Goal: Transaction & Acquisition: Book appointment/travel/reservation

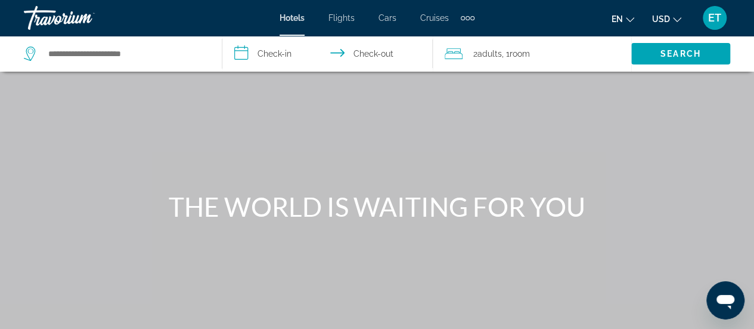
click at [343, 18] on span "Flights" at bounding box center [342, 18] width 26 height 10
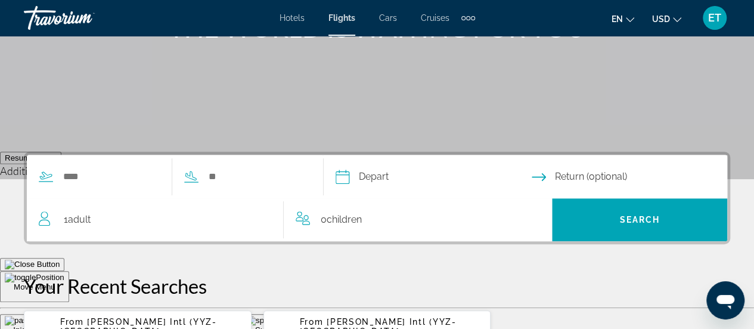
scroll to position [298, 0]
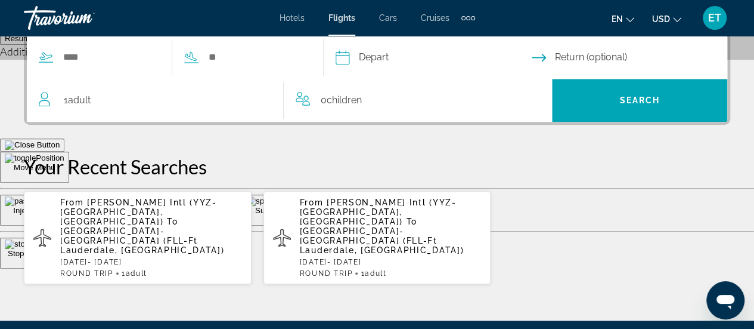
click at [137, 226] on span "[GEOGRAPHIC_DATA]-[GEOGRAPHIC_DATA] (FLL-Ft Lauderdale, [GEOGRAPHIC_DATA])" at bounding box center [142, 240] width 164 height 29
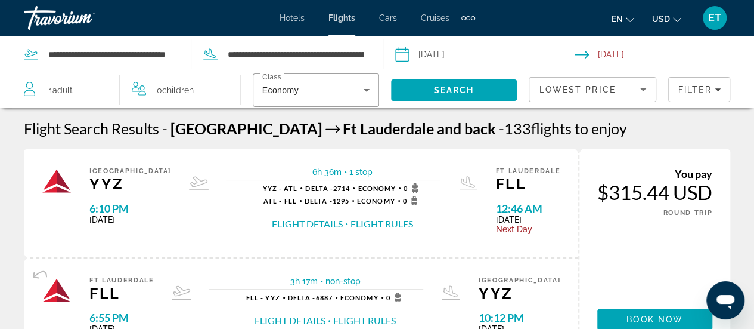
click at [608, 54] on input "Return date: Nov 30, 2025" at bounding box center [667, 55] width 184 height 39
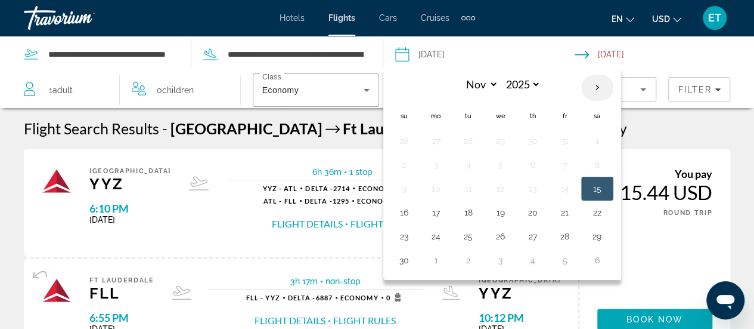
click at [596, 88] on th "Next month" at bounding box center [597, 88] width 32 height 26
select select "**"
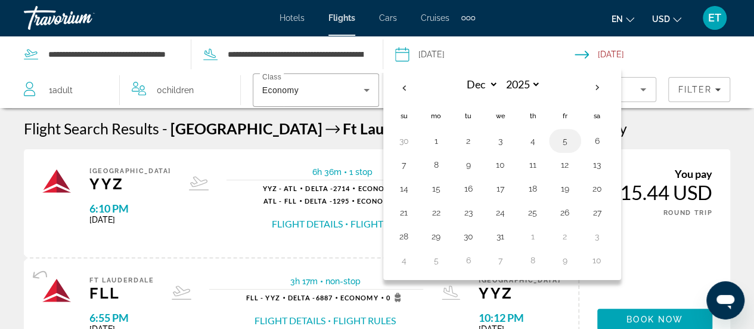
click at [564, 141] on button "5" at bounding box center [565, 140] width 19 height 17
type input "**********"
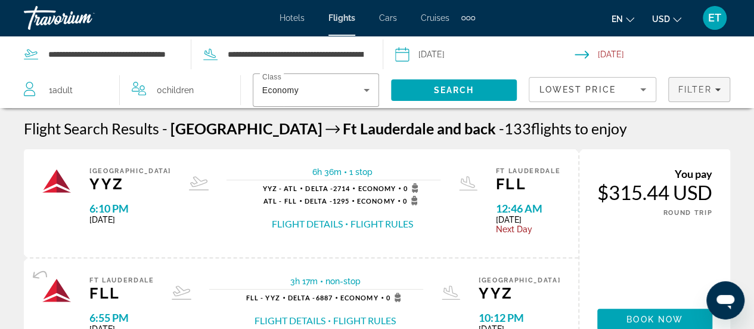
click at [718, 91] on icon "Filters" at bounding box center [718, 89] width 6 height 6
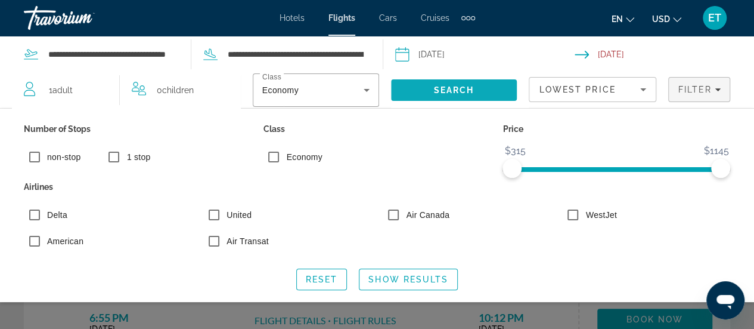
click at [457, 89] on span "Search" at bounding box center [454, 90] width 41 height 10
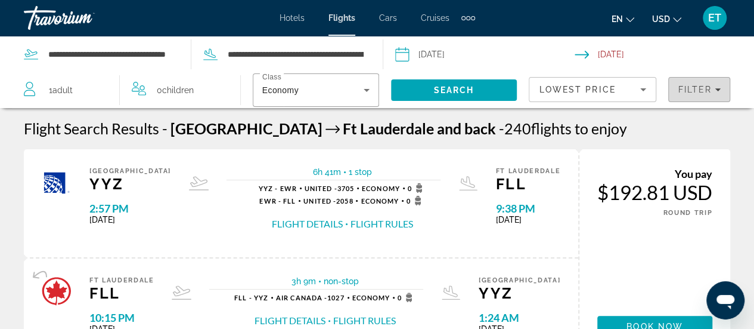
click at [719, 89] on icon "Filters" at bounding box center [718, 89] width 6 height 3
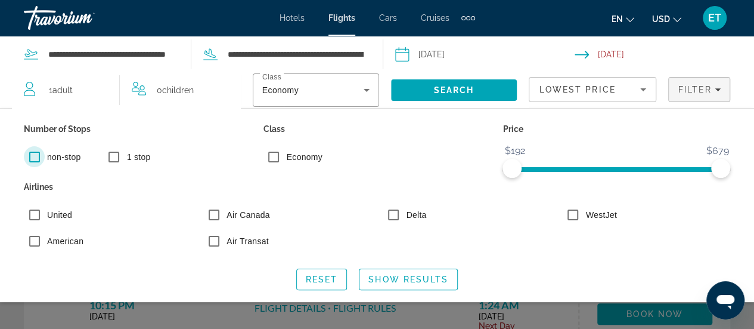
scroll to position [60, 0]
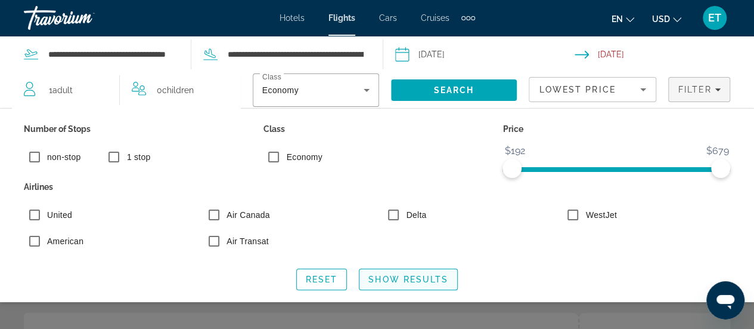
click at [395, 275] on span "Show Results" at bounding box center [408, 279] width 80 height 10
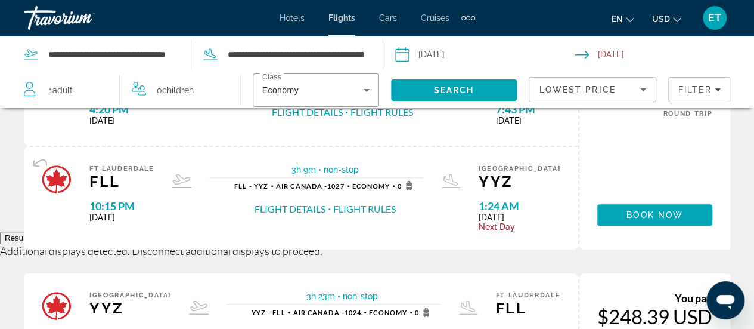
scroll to position [0, 0]
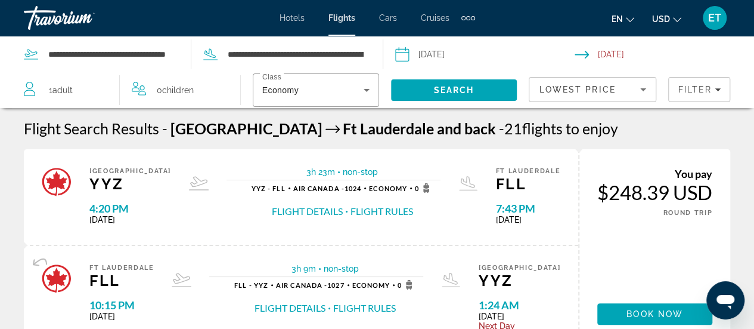
click at [442, 49] on input "Depart date: Nov 15, 2025" at bounding box center [484, 55] width 184 height 39
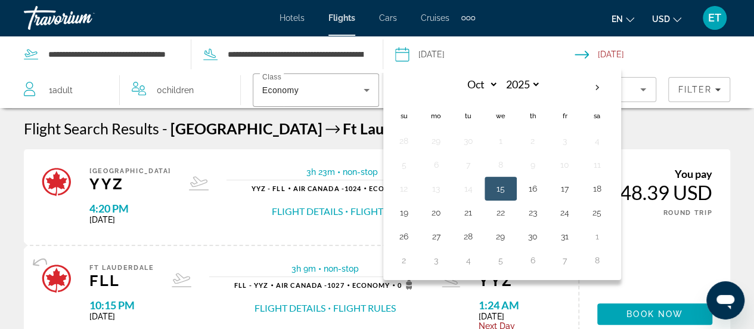
click at [495, 189] on button "15" at bounding box center [500, 188] width 19 height 17
type input "**********"
select select "*"
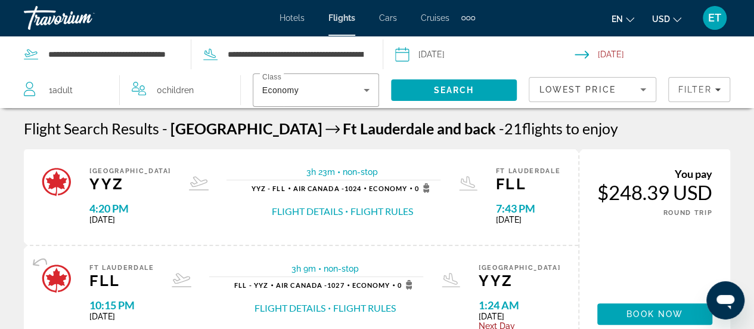
click at [605, 52] on input "Return date: Dec 5, 2025" at bounding box center [667, 55] width 184 height 39
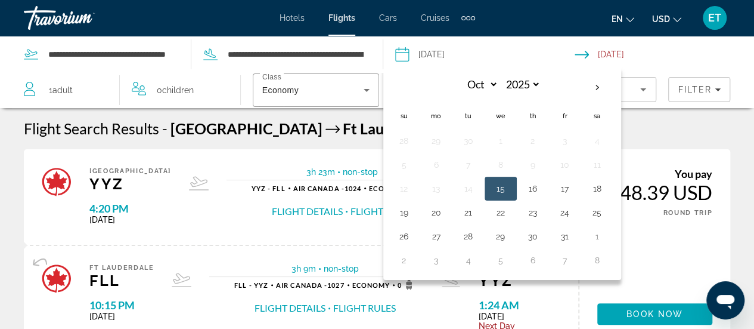
click at [339, 64] on div "**********" at bounding box center [194, 54] width 341 height 36
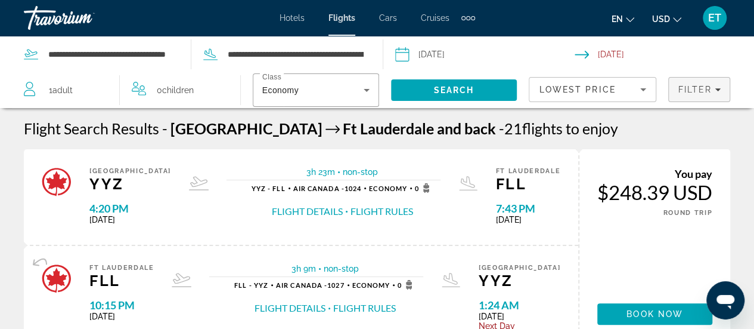
click at [704, 78] on span "Filters" at bounding box center [699, 89] width 61 height 29
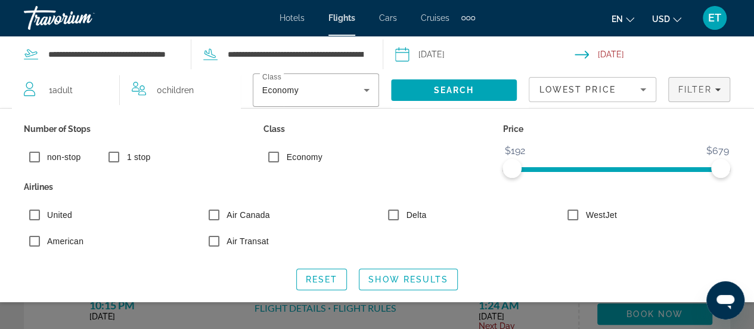
click at [739, 50] on input "Return date: Dec 5, 2025" at bounding box center [667, 55] width 184 height 39
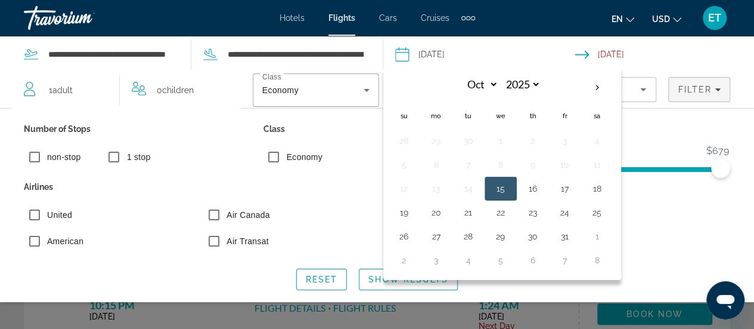
click at [721, 52] on input "Return date: Dec 5, 2025" at bounding box center [667, 55] width 184 height 39
click at [715, 95] on span "Filters" at bounding box center [699, 89] width 61 height 29
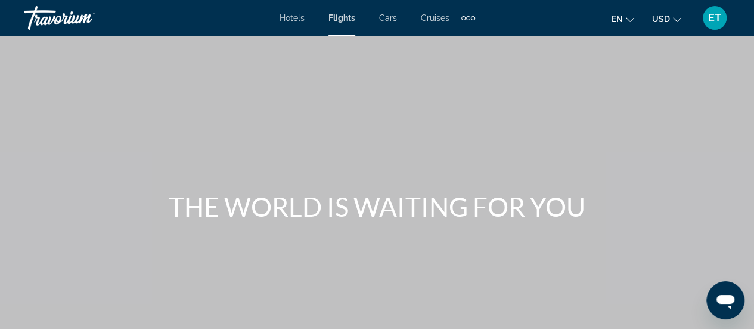
click at [349, 20] on span "Flights" at bounding box center [342, 18] width 27 height 10
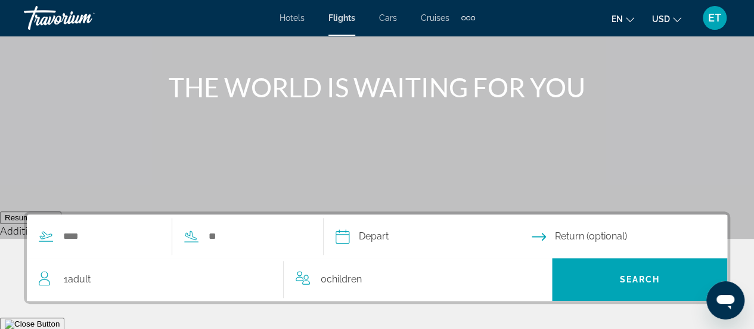
scroll to position [179, 0]
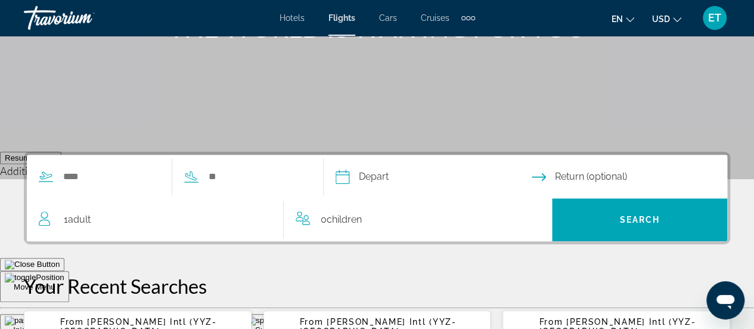
click at [391, 184] on input "Depart date" at bounding box center [433, 178] width 201 height 47
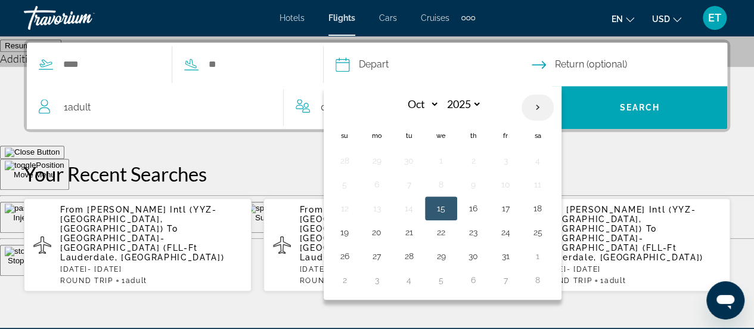
click at [553, 108] on th "Next month" at bounding box center [538, 107] width 32 height 26
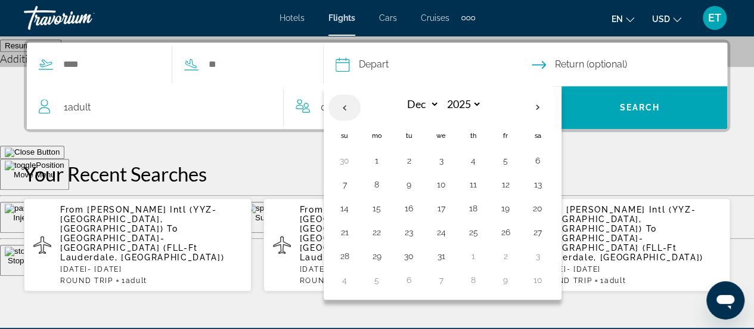
click at [361, 98] on th "Previous month" at bounding box center [345, 107] width 32 height 26
select select "**"
click at [547, 203] on button "15" at bounding box center [537, 208] width 19 height 17
type input "**********"
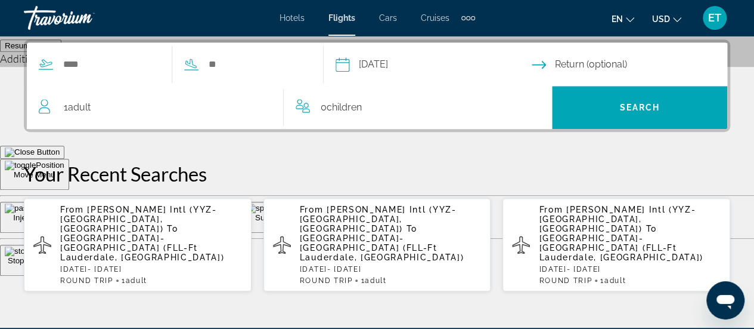
scroll to position [231, 0]
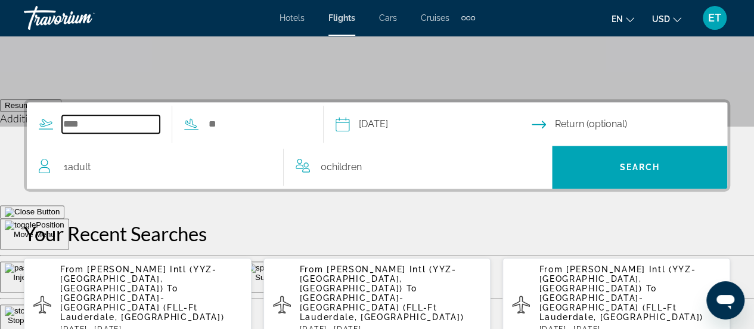
click at [88, 121] on input "Search widget" at bounding box center [111, 124] width 98 height 18
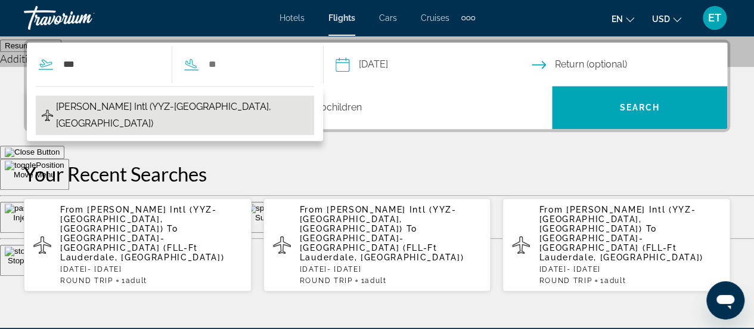
click at [134, 103] on span "[PERSON_NAME] Intl (YYZ-[GEOGRAPHIC_DATA], [GEOGRAPHIC_DATA])" at bounding box center [182, 114] width 252 height 33
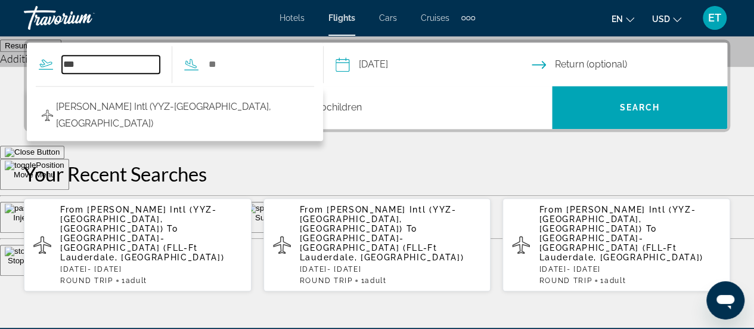
type input "**********"
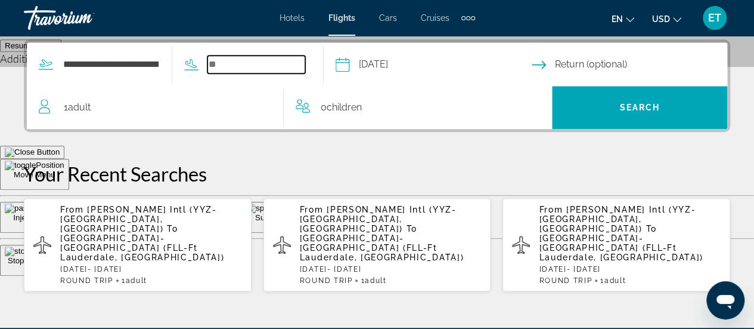
click at [224, 65] on input "Search widget" at bounding box center [256, 64] width 98 height 18
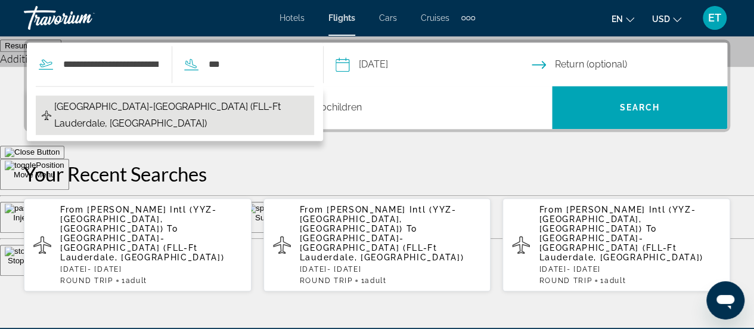
click at [246, 109] on span "[GEOGRAPHIC_DATA]-[GEOGRAPHIC_DATA] (FLL-Ft Lauderdale, [GEOGRAPHIC_DATA])" at bounding box center [181, 114] width 254 height 33
type input "**********"
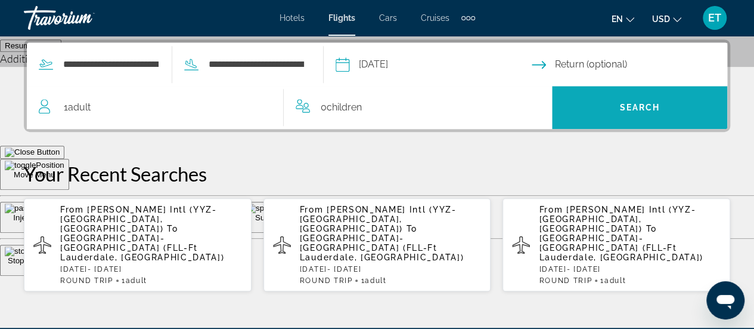
click at [626, 110] on span "Search" at bounding box center [639, 108] width 41 height 10
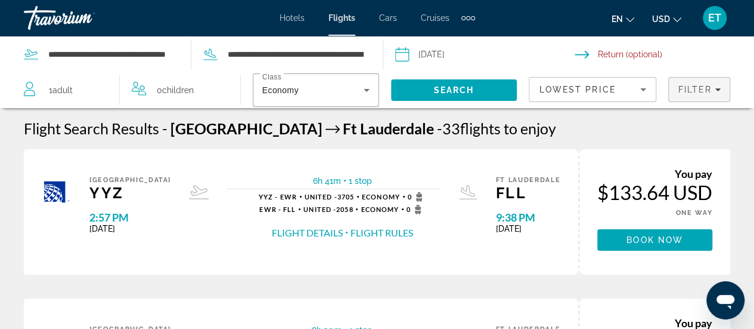
click at [719, 83] on span "Filters" at bounding box center [699, 89] width 61 height 29
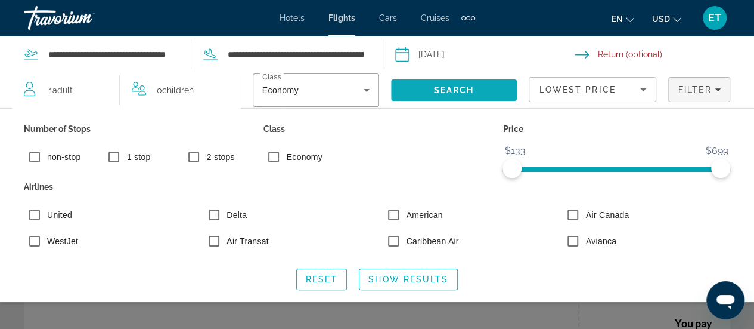
click at [511, 86] on span "Search" at bounding box center [454, 90] width 126 height 29
click at [399, 285] on span "Search widget" at bounding box center [409, 279] width 98 height 29
